Goal: Task Accomplishment & Management: Manage account settings

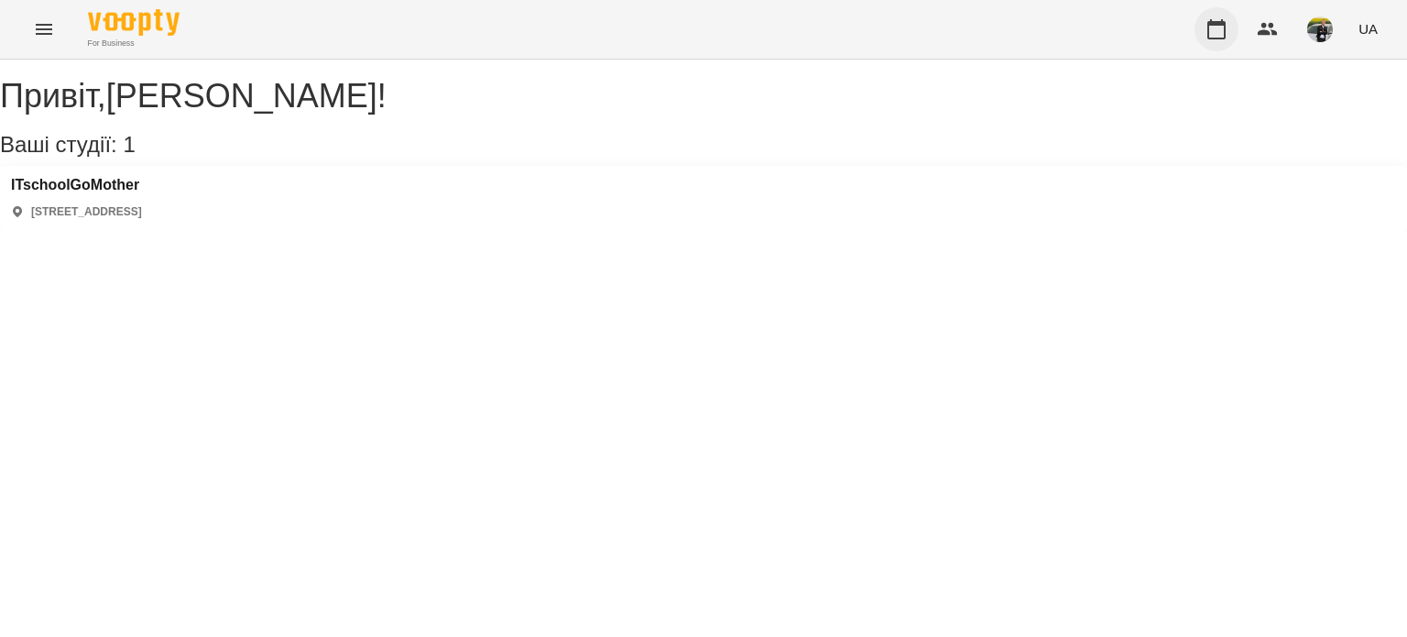
click at [1214, 32] on icon "button" at bounding box center [1216, 29] width 22 height 22
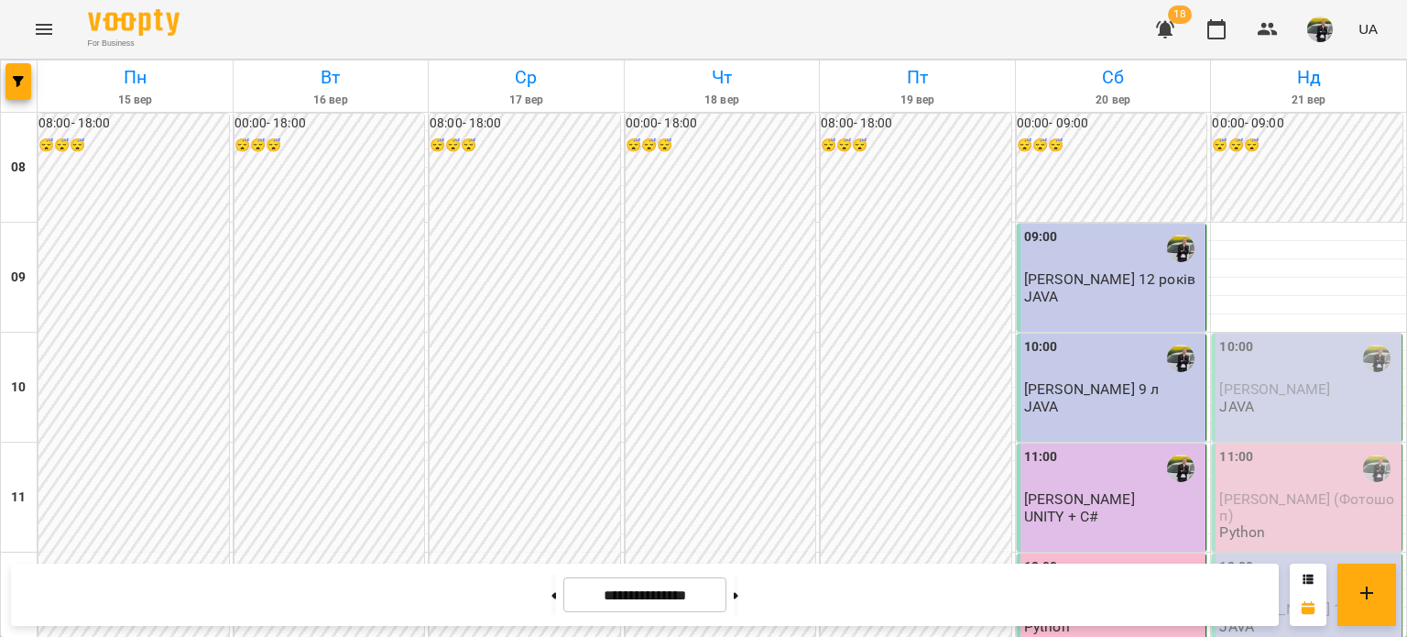
scroll to position [824, 0]
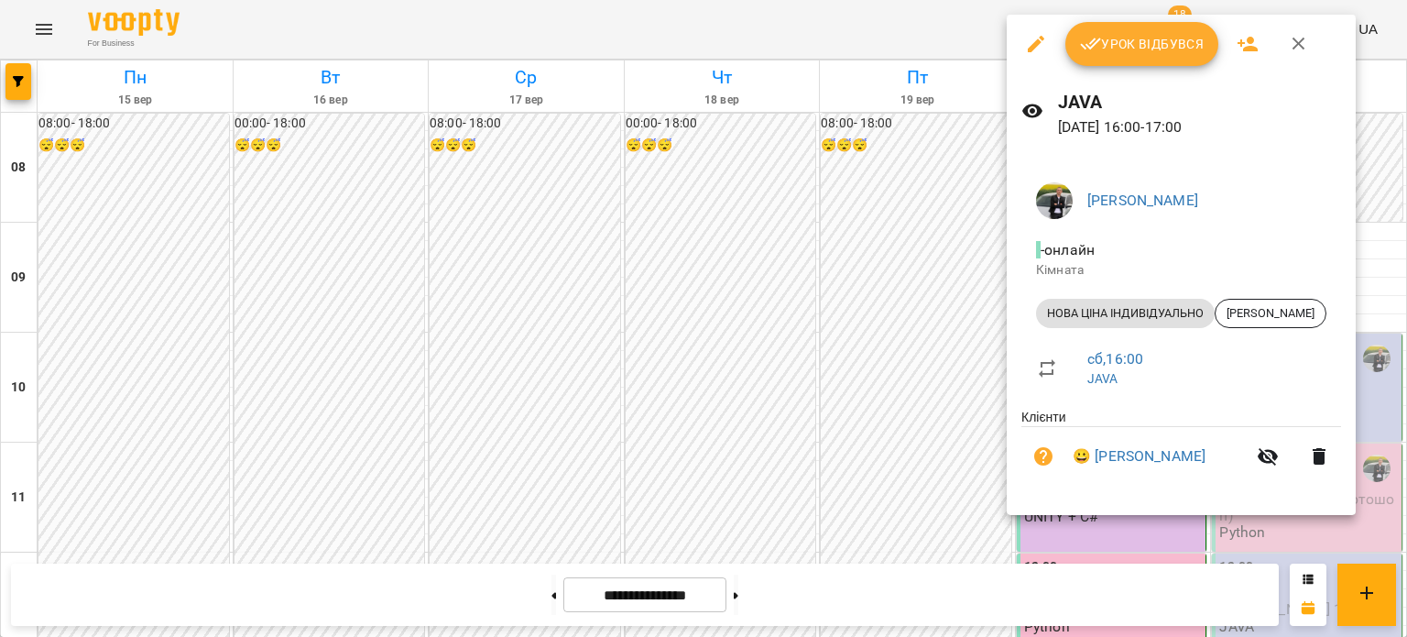
click at [1126, 43] on span "Урок відбувся" at bounding box center [1142, 44] width 125 height 22
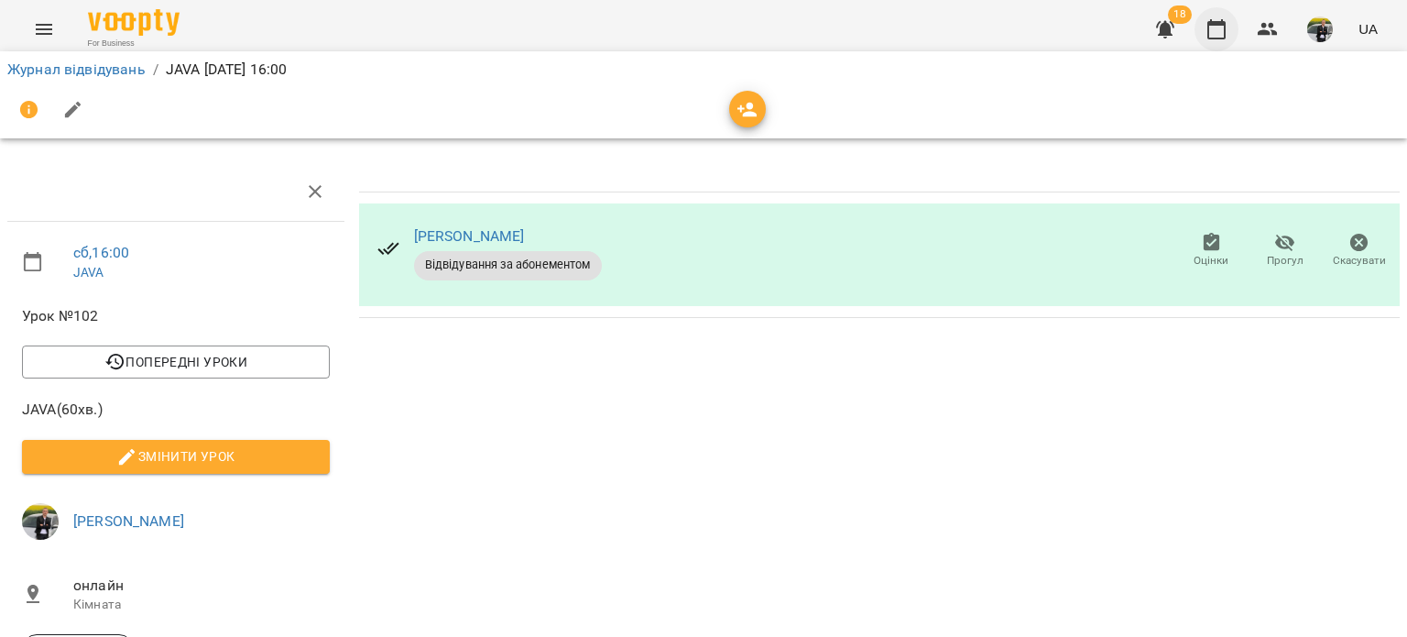
click at [1227, 32] on icon "button" at bounding box center [1216, 29] width 22 height 22
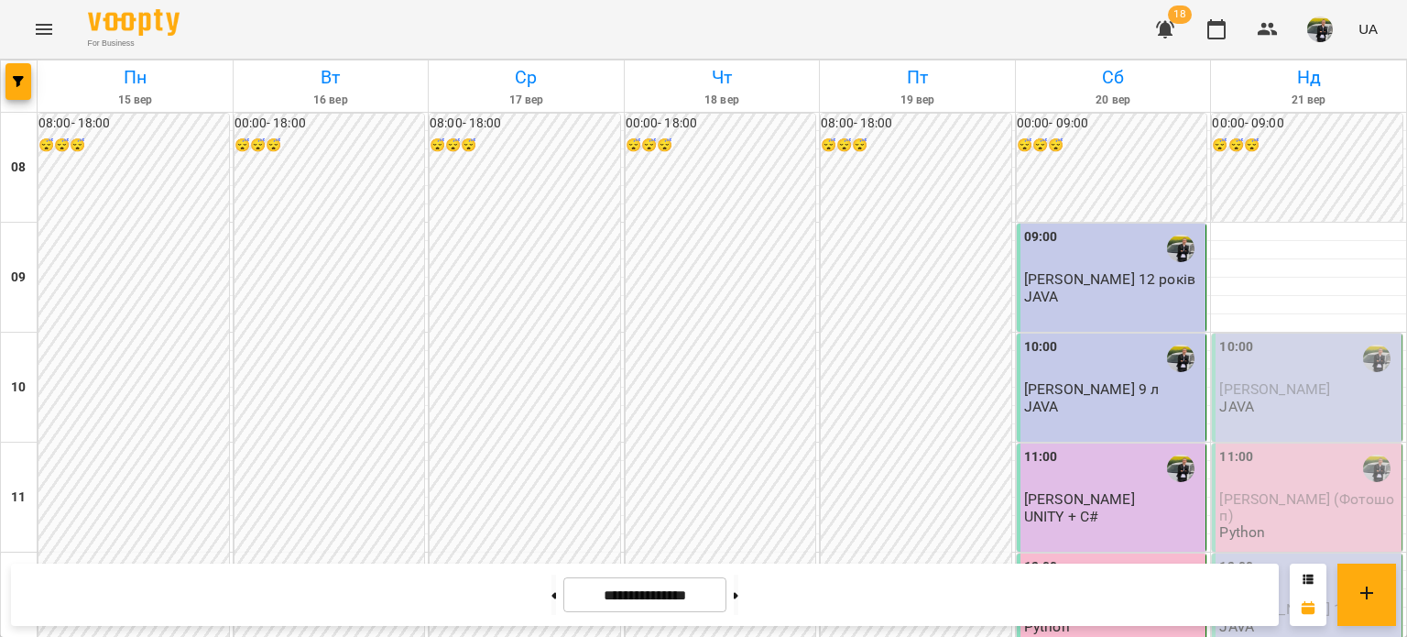
scroll to position [824, 0]
drag, startPoint x: 1099, startPoint y: 321, endPoint x: 1094, endPoint y: 310, distance: 13.1
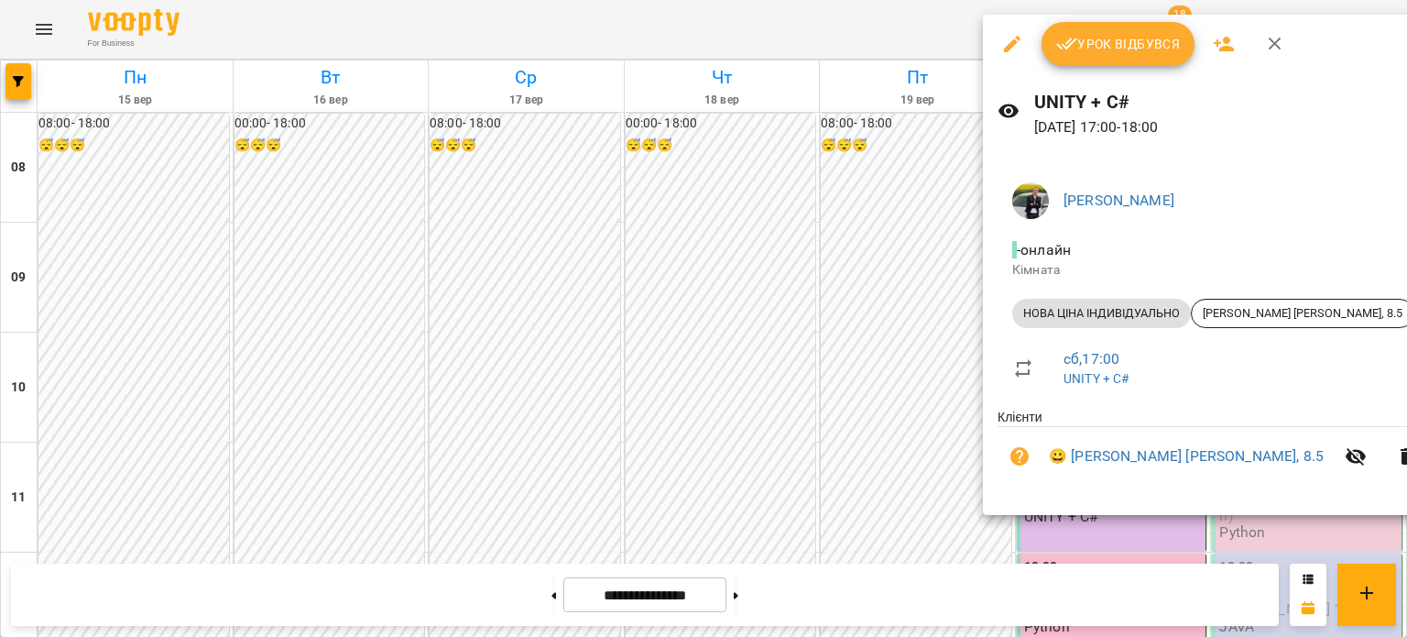
click at [1098, 50] on span "Урок відбувся" at bounding box center [1118, 44] width 125 height 22
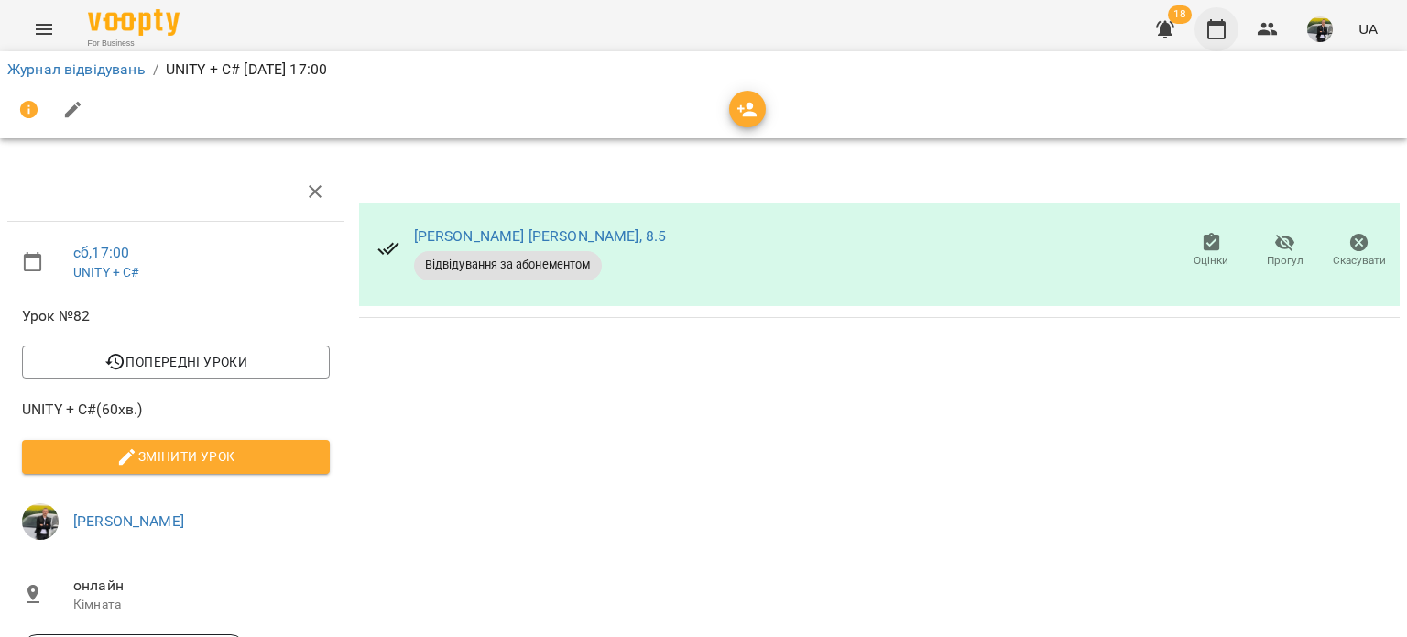
click at [1205, 28] on icon "button" at bounding box center [1216, 29] width 22 height 22
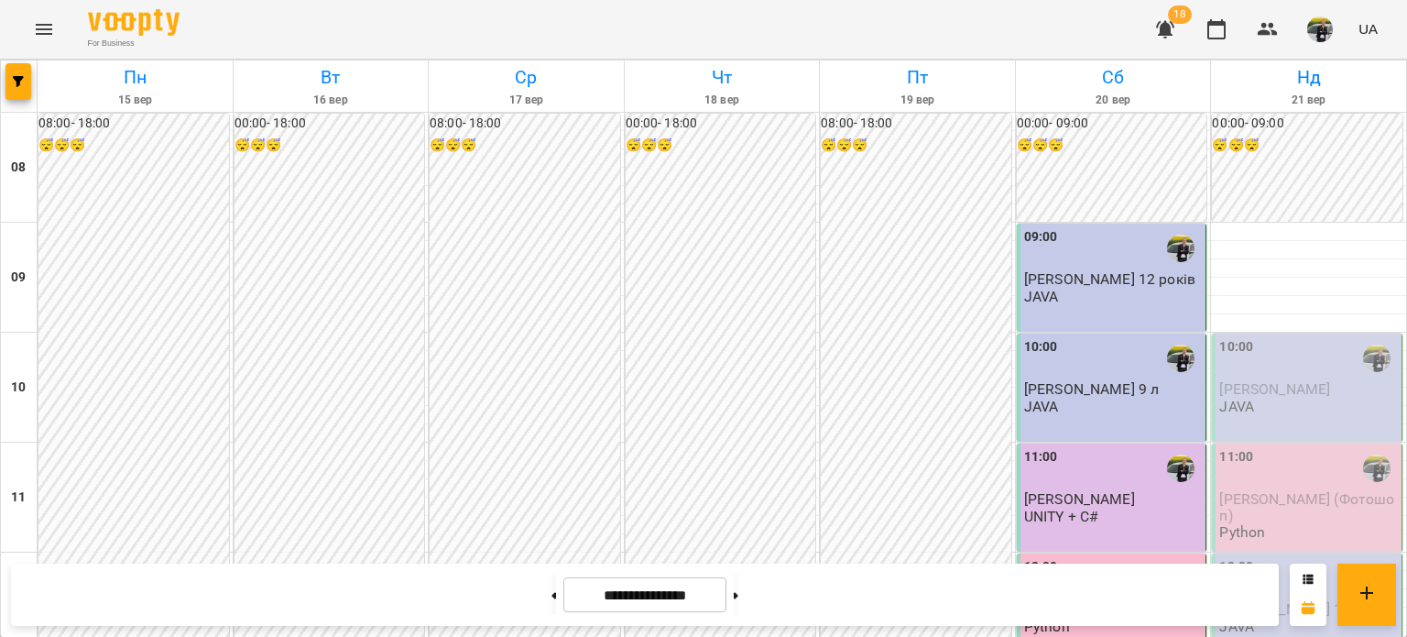
scroll to position [1099, 0]
